Goal: Information Seeking & Learning: Find specific fact

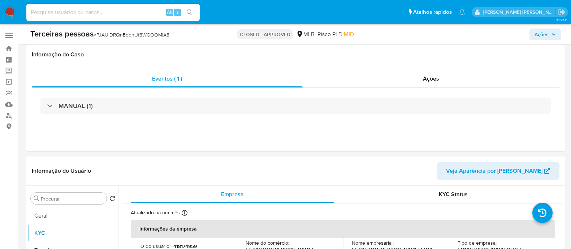
select select "10"
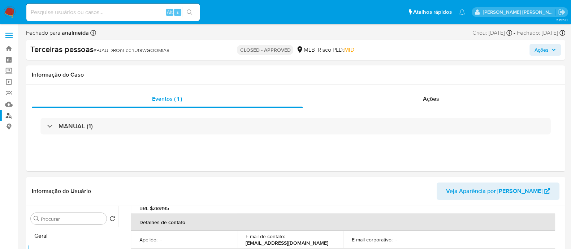
click at [5, 113] on link "Localizador de pessoas" at bounding box center [43, 115] width 86 height 11
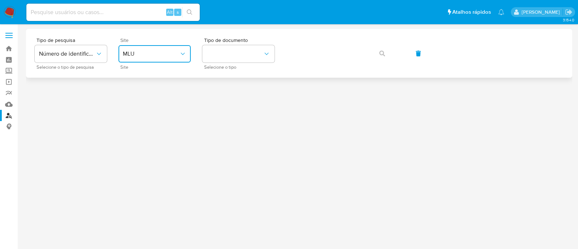
click at [175, 57] on span "MLU" at bounding box center [151, 53] width 56 height 7
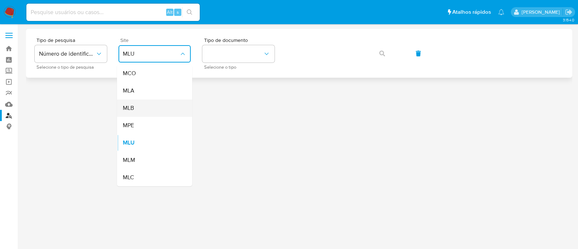
click at [141, 108] on div "MLB" at bounding box center [152, 107] width 59 height 17
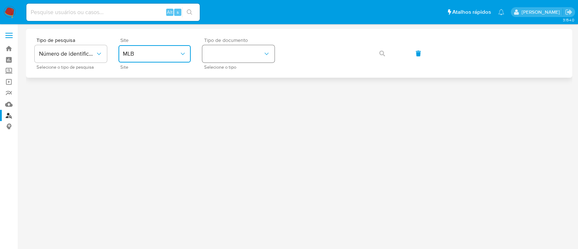
click at [235, 51] on button "identificationType" at bounding box center [238, 53] width 72 height 17
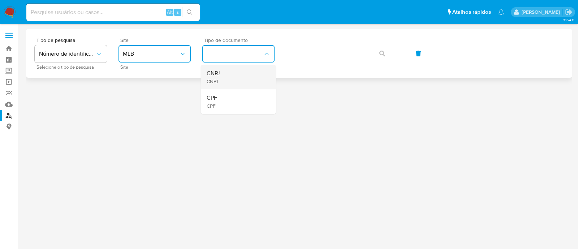
click at [222, 83] on div "CNPJ CNPJ" at bounding box center [236, 77] width 59 height 25
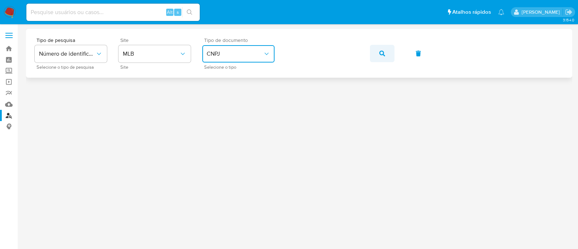
click at [379, 57] on span "button" at bounding box center [382, 53] width 6 height 16
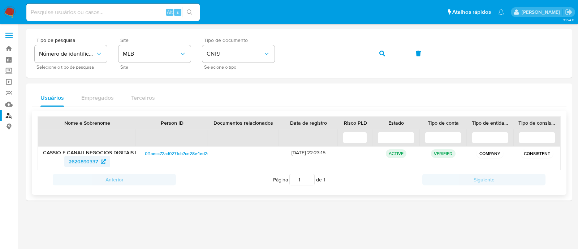
click at [84, 158] on span "2620890337" at bounding box center [83, 162] width 29 height 12
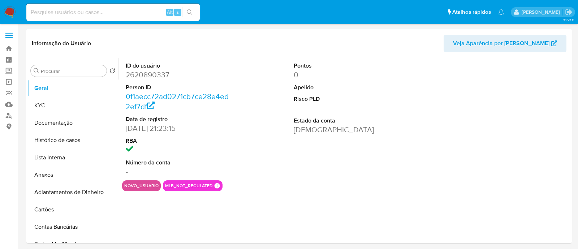
select select "10"
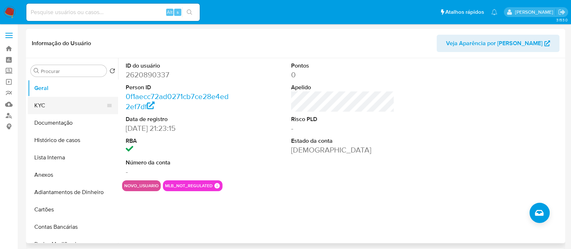
click at [43, 108] on button "KYC" at bounding box center [70, 105] width 84 height 17
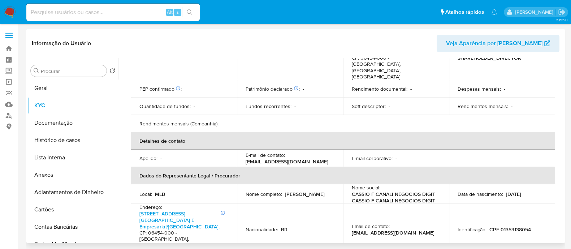
scroll to position [335, 0]
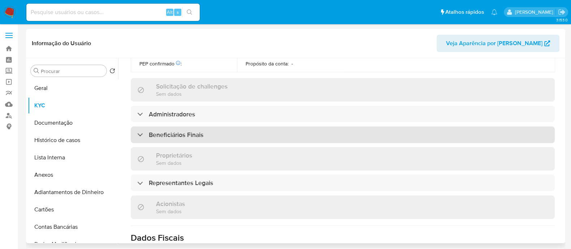
click at [206, 126] on div "Beneficiários Finais" at bounding box center [343, 134] width 424 height 17
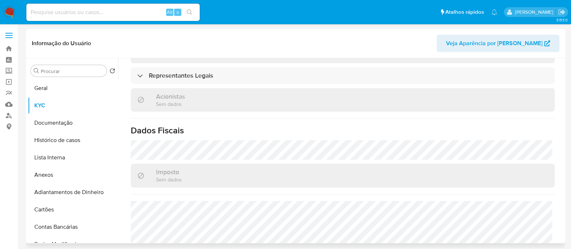
scroll to position [493, 0]
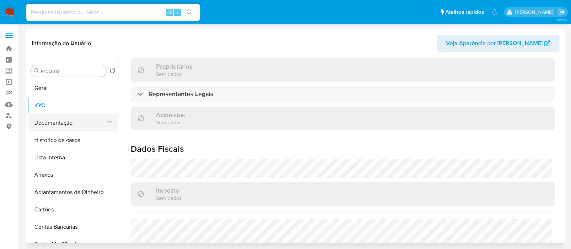
click at [68, 122] on button "Documentação" at bounding box center [70, 122] width 84 height 17
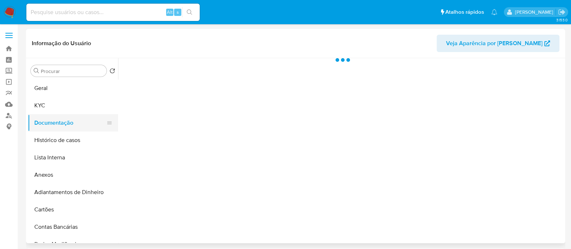
scroll to position [0, 0]
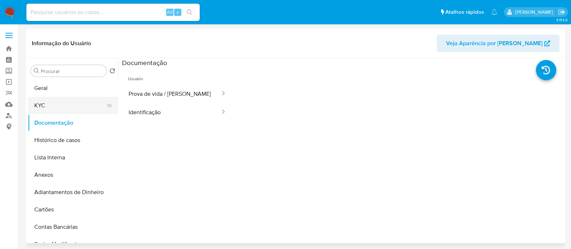
drag, startPoint x: 41, startPoint y: 113, endPoint x: 44, endPoint y: 111, distance: 3.7
click at [42, 113] on button "KYC" at bounding box center [70, 105] width 84 height 17
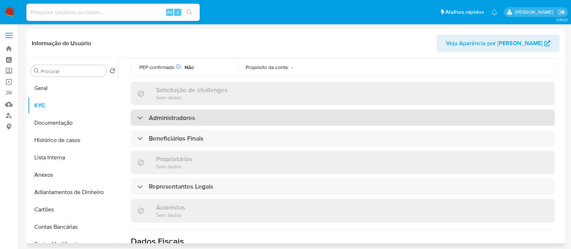
scroll to position [406, 0]
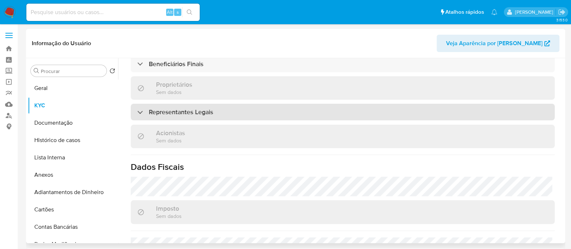
click at [330, 104] on div "Representantes Legais" at bounding box center [343, 112] width 424 height 17
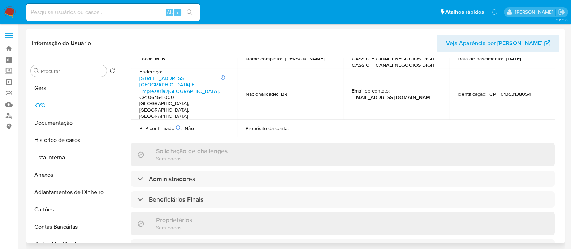
scroll to position [361, 0]
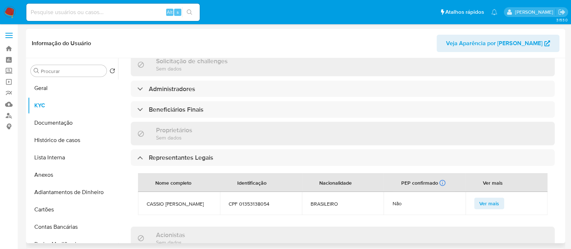
click at [213, 95] on div "Informações da empresa ID do usuário : 2620890337 Nome do comércio : CANALI COM…" at bounding box center [343, 79] width 424 height 695
drag, startPoint x: 150, startPoint y: 192, endPoint x: 161, endPoint y: 183, distance: 14.3
click at [150, 193] on td "CASSIO FERNANDO CANALI" at bounding box center [179, 203] width 82 height 23
click at [164, 200] on span "CASSIO FERNANDO CANALI" at bounding box center [179, 203] width 65 height 6
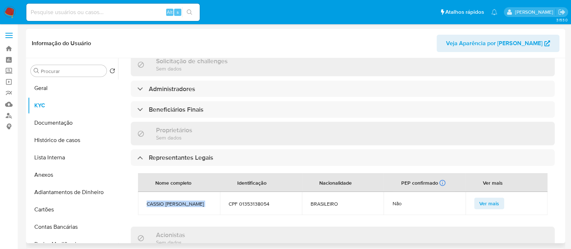
click at [164, 200] on span "CASSIO FERNANDO CANALI" at bounding box center [179, 203] width 65 height 6
copy span "CASSIO FERNANDO CANALI"
